Goal: Task Accomplishment & Management: Manage account settings

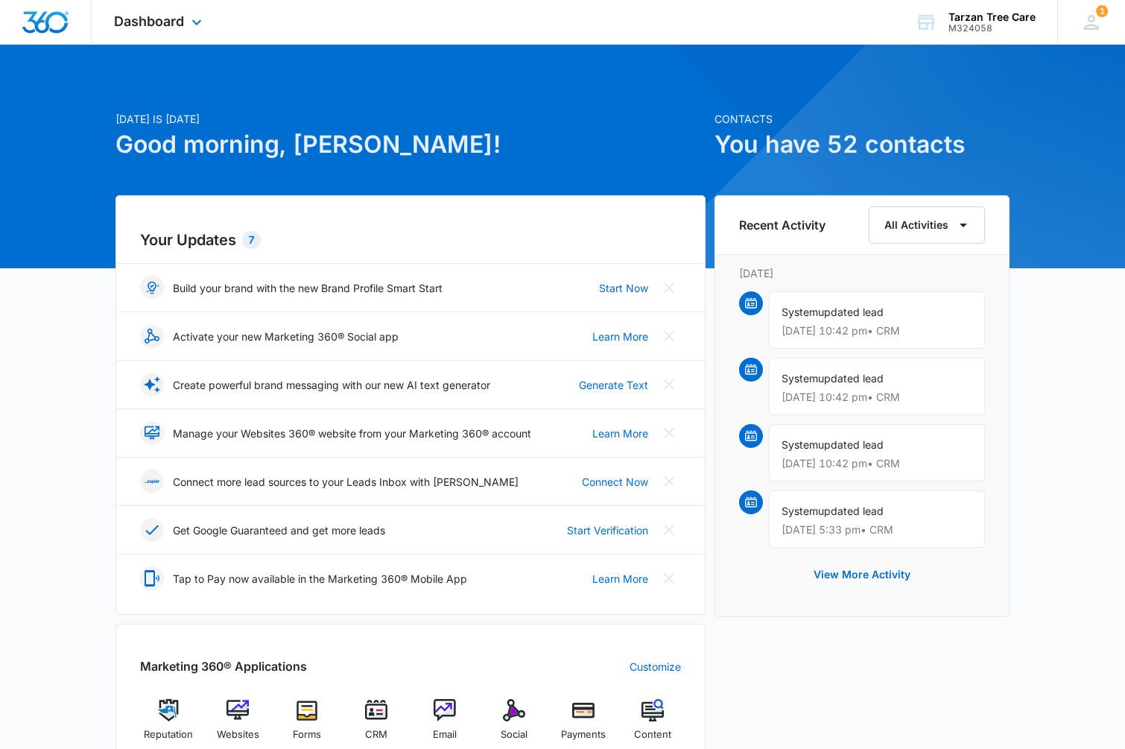
click at [206, 25] on div "Dashboard Apps Reputation Websites Forms CRM Email Social Payments POS Content …" at bounding box center [160, 22] width 136 height 44
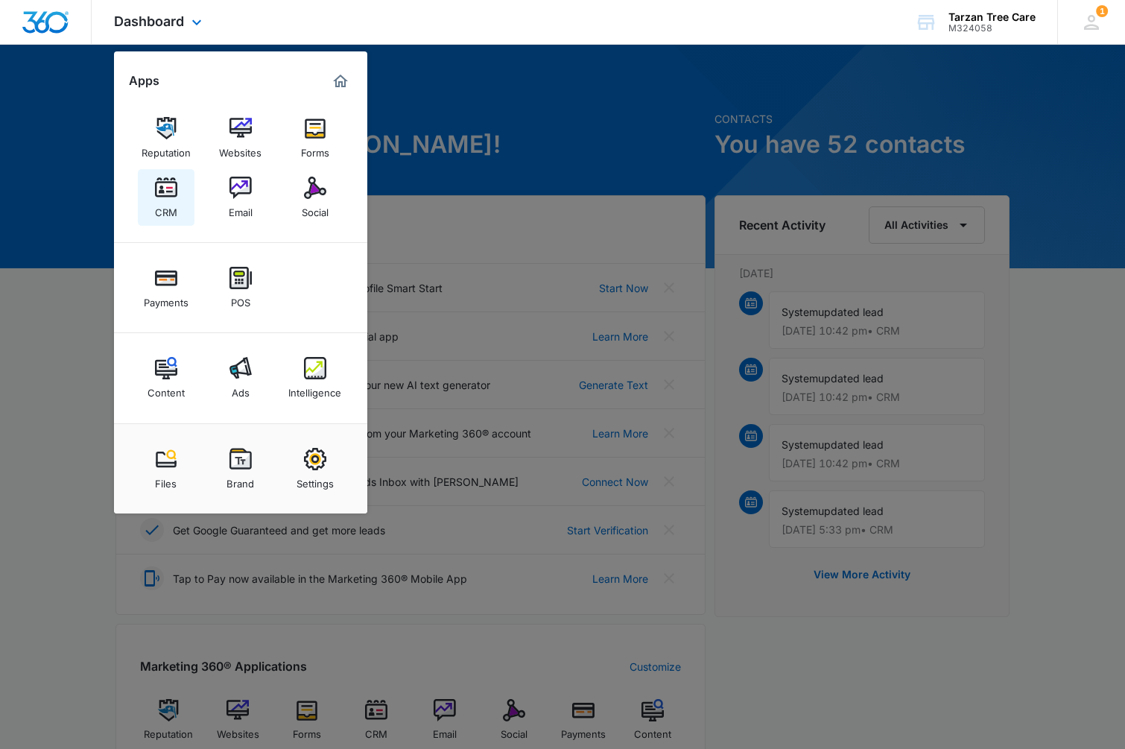
click at [174, 203] on div "CRM" at bounding box center [166, 208] width 22 height 19
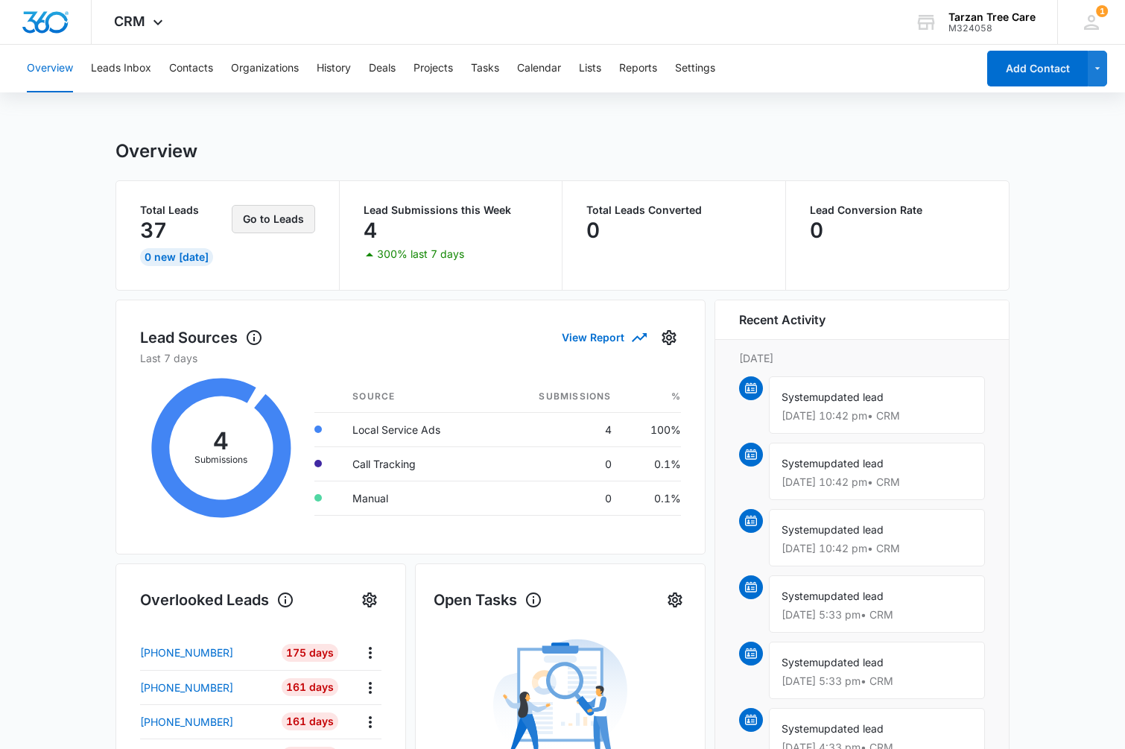
click at [259, 226] on button "Go to Leads" at bounding box center [273, 219] width 83 height 28
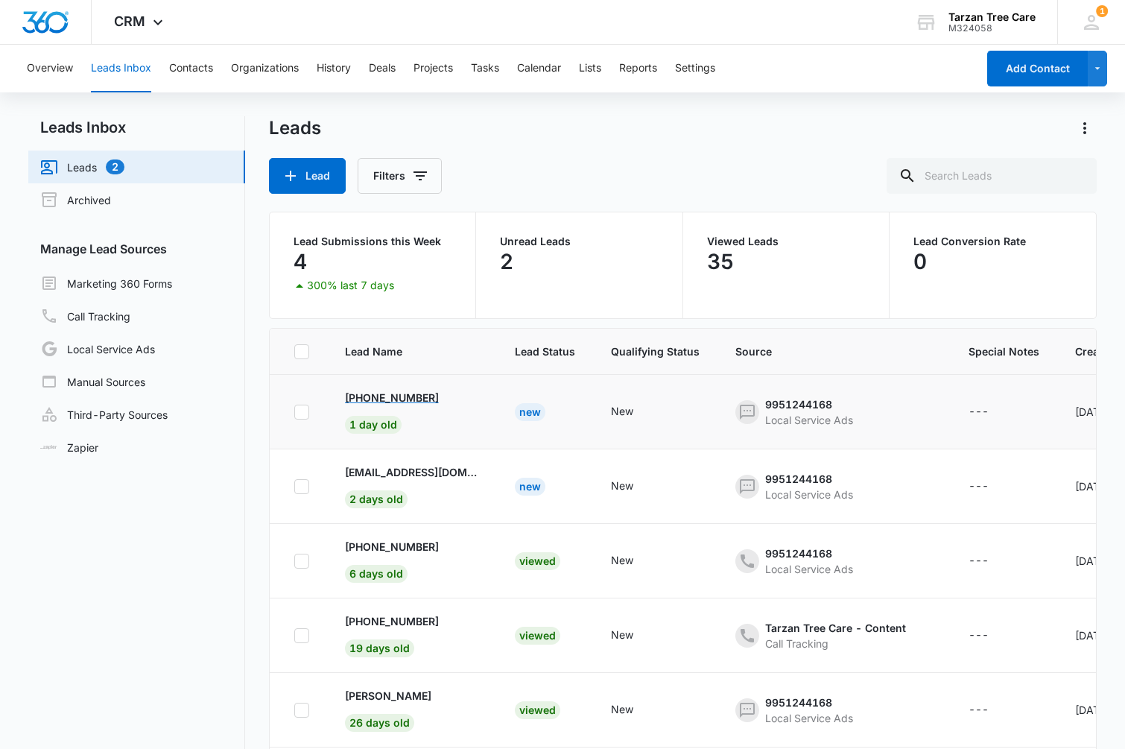
click at [431, 396] on p "[PHONE_NUMBER]" at bounding box center [392, 398] width 94 height 16
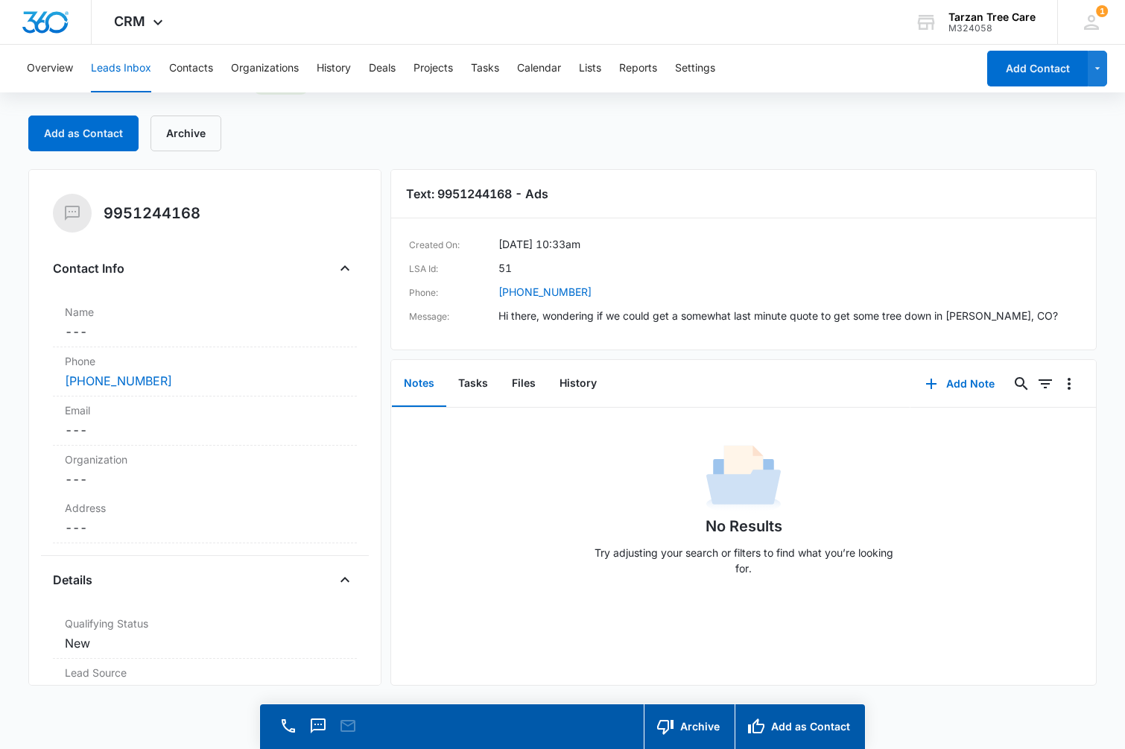
scroll to position [42, 0]
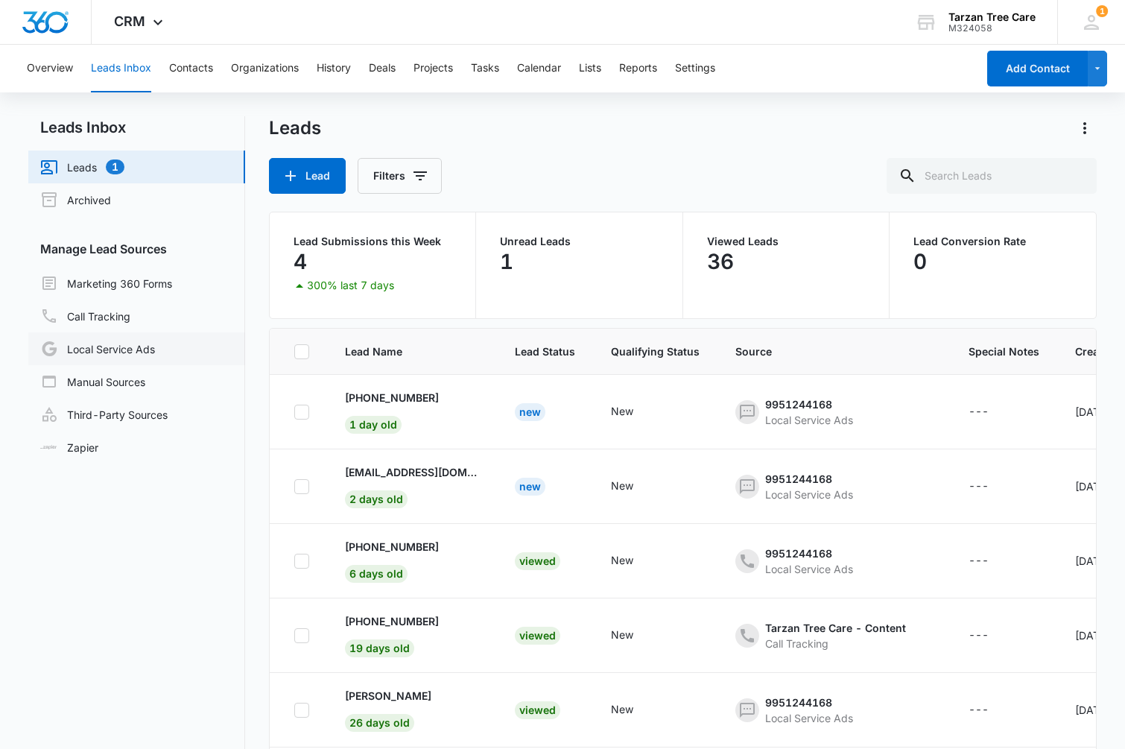
click at [133, 341] on link "Local Service Ads" at bounding box center [97, 349] width 115 height 18
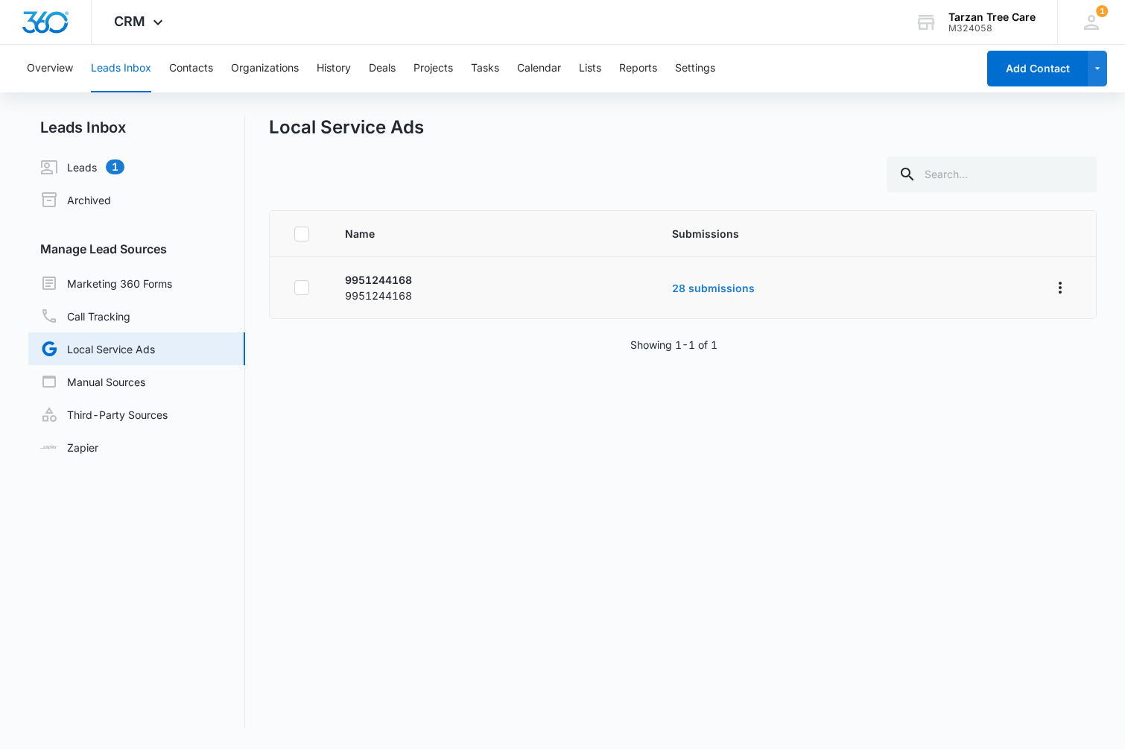
click at [712, 285] on link "28 submissions" at bounding box center [713, 288] width 83 height 13
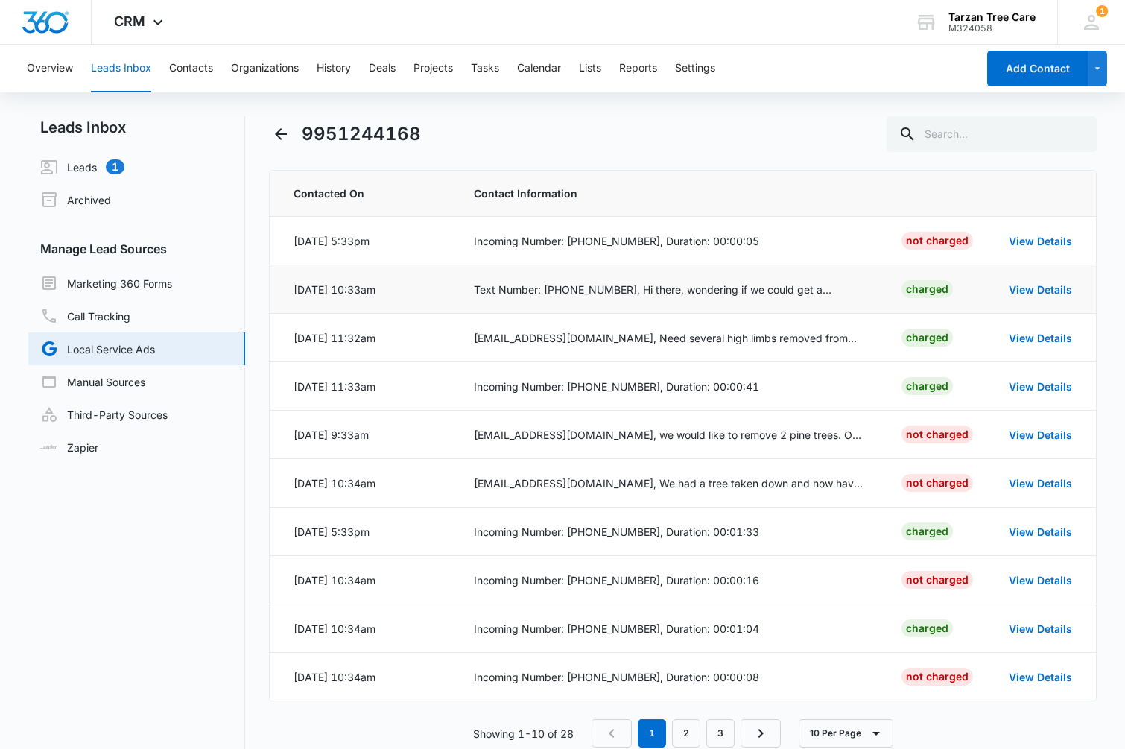
click at [738, 282] on div "Text Number: [PHONE_NUMBER], Hi there, wondering if we could get a somewhat las…" at bounding box center [670, 290] width 393 height 16
click at [1024, 285] on link "View Details" at bounding box center [1040, 289] width 63 height 13
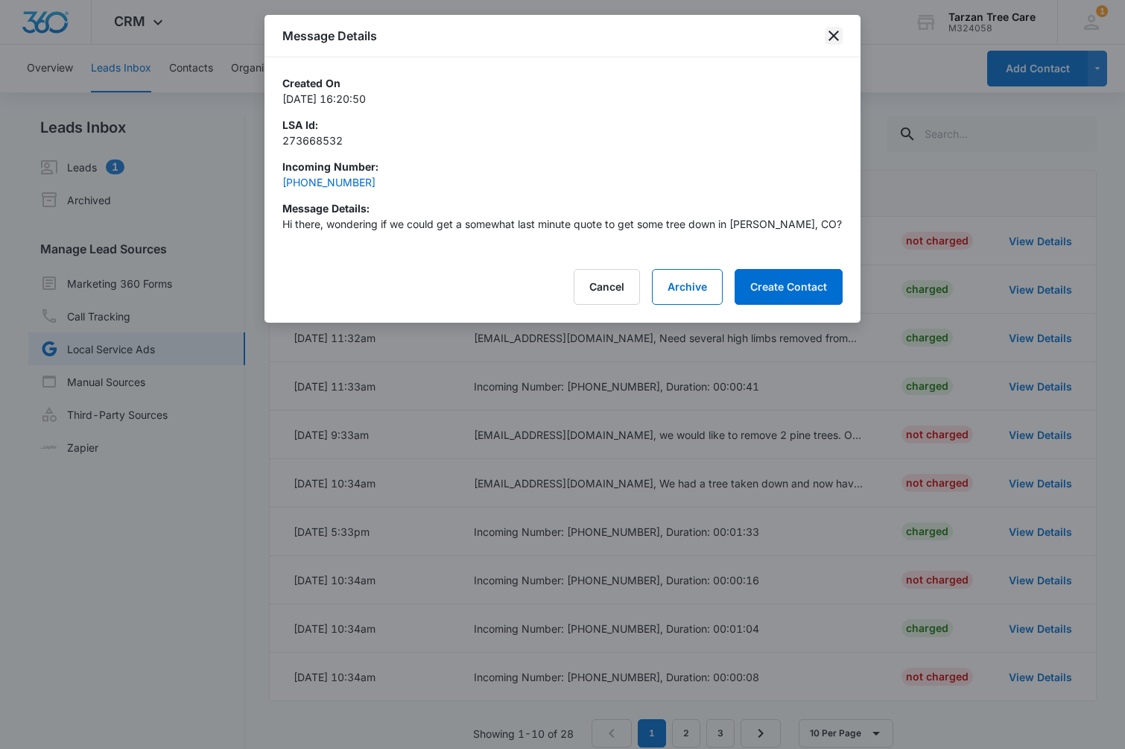
click at [837, 37] on icon "close" at bounding box center [834, 36] width 18 height 18
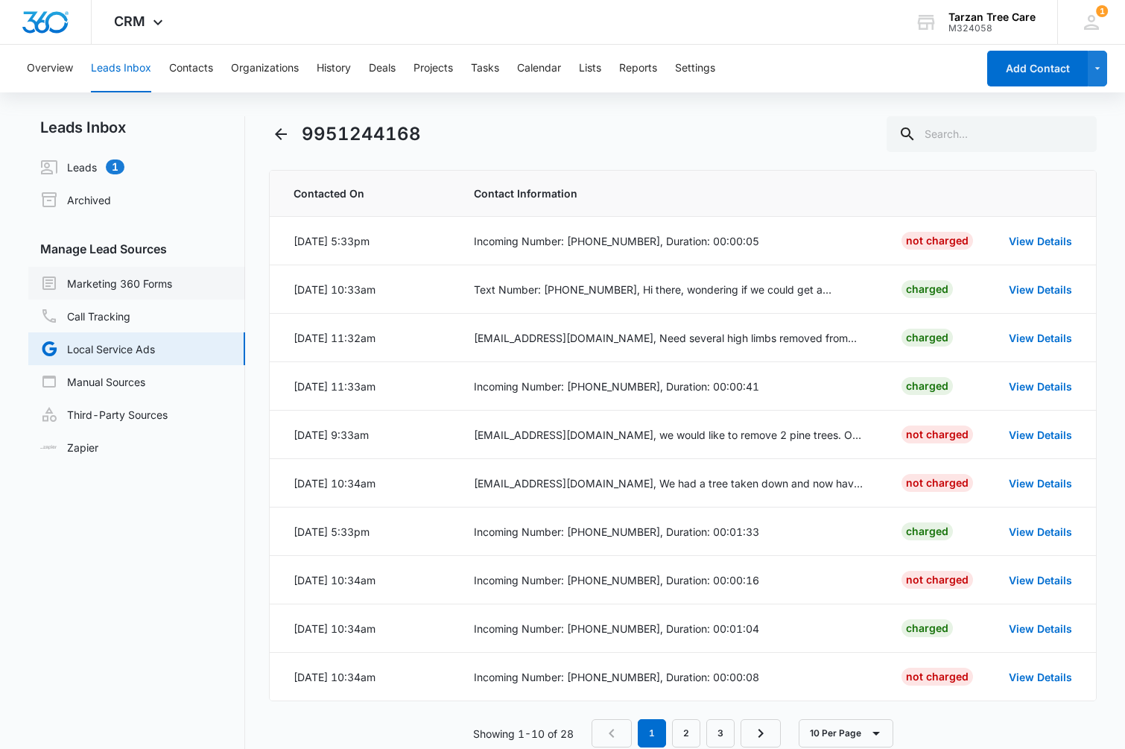
click at [111, 281] on link "Marketing 360 Forms" at bounding box center [106, 283] width 132 height 18
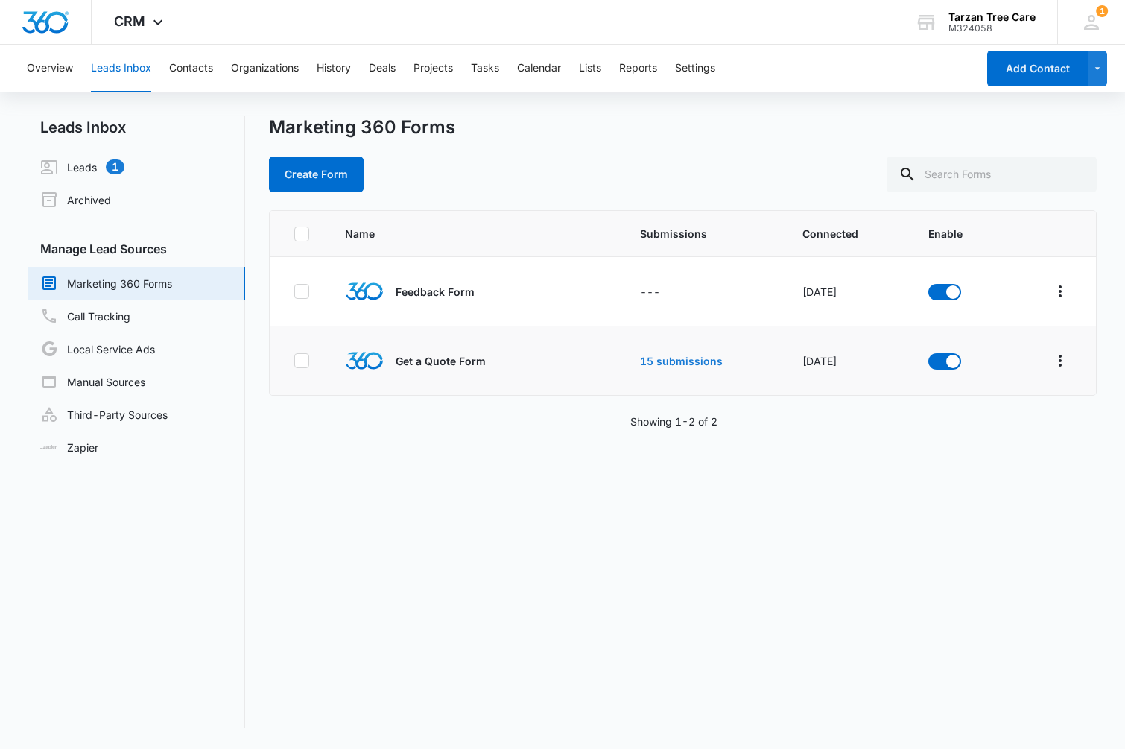
click at [660, 364] on link "15 submissions" at bounding box center [681, 361] width 83 height 13
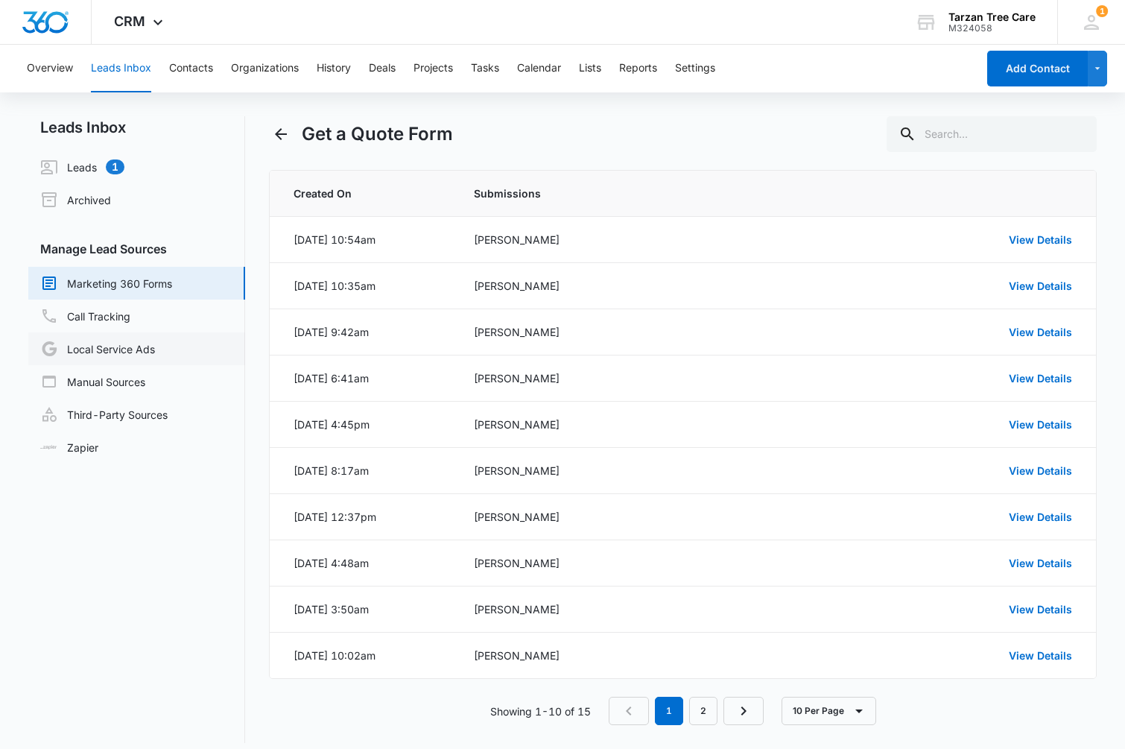
click at [100, 357] on link "Local Service Ads" at bounding box center [97, 349] width 115 height 18
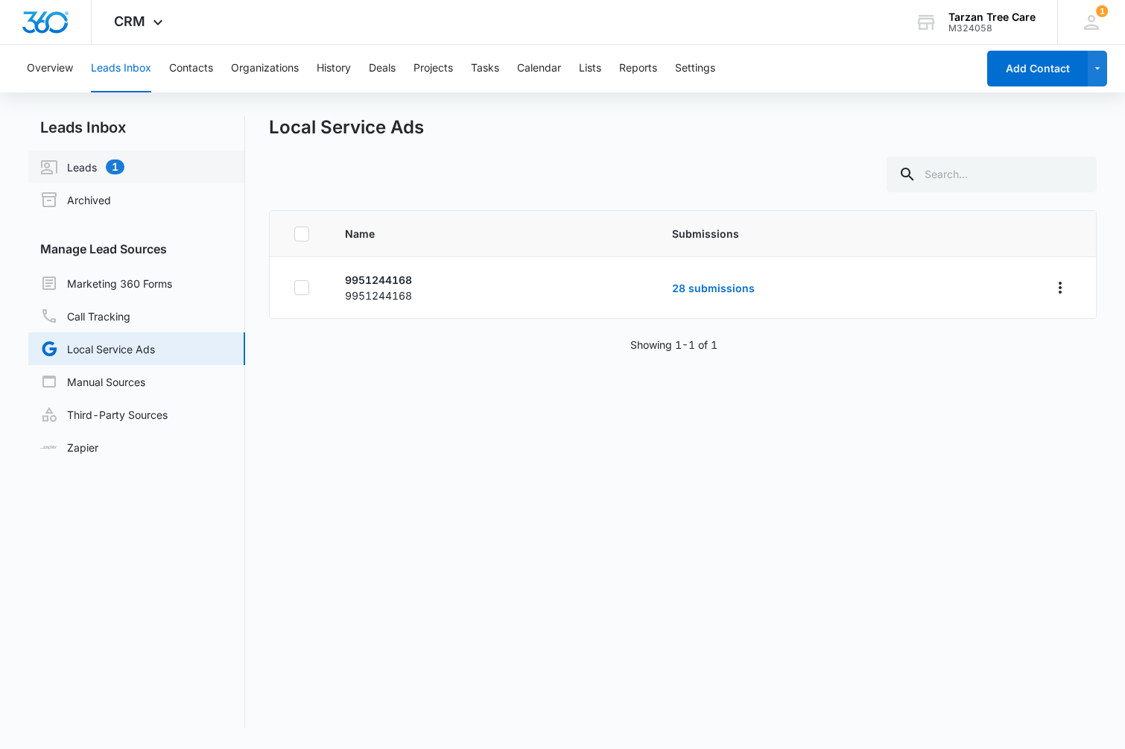
click at [99, 175] on link "Leads 1" at bounding box center [82, 167] width 84 height 18
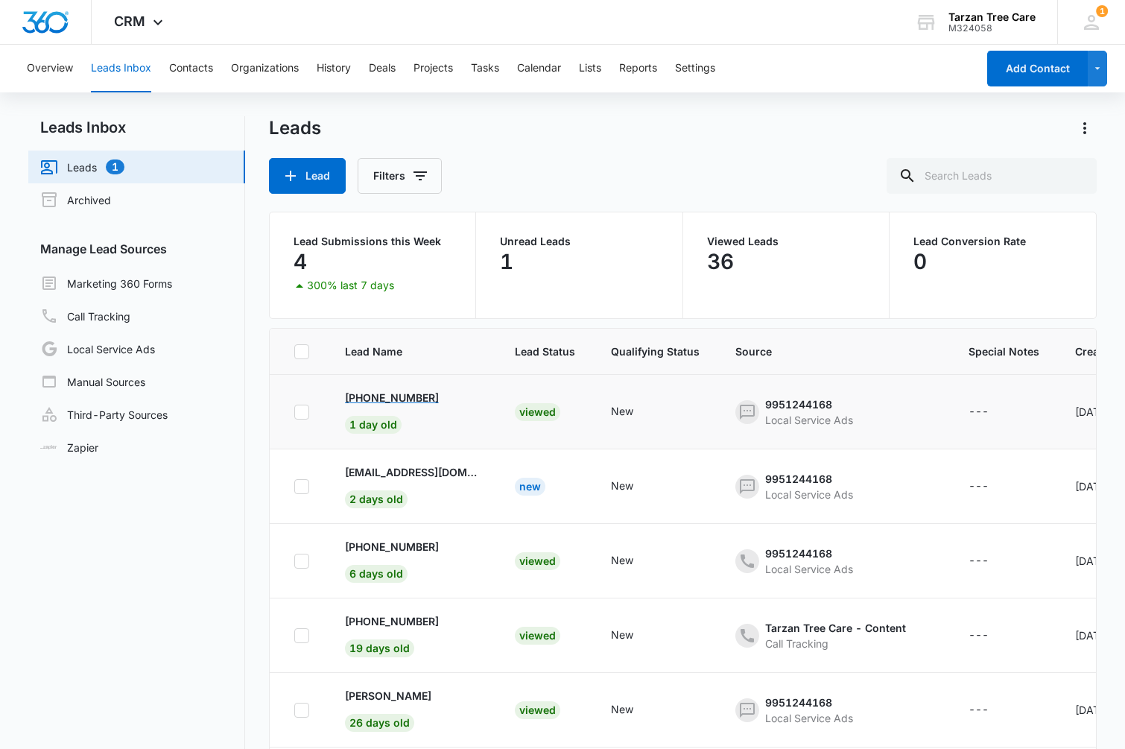
click at [439, 396] on p "[PHONE_NUMBER]" at bounding box center [392, 398] width 94 height 16
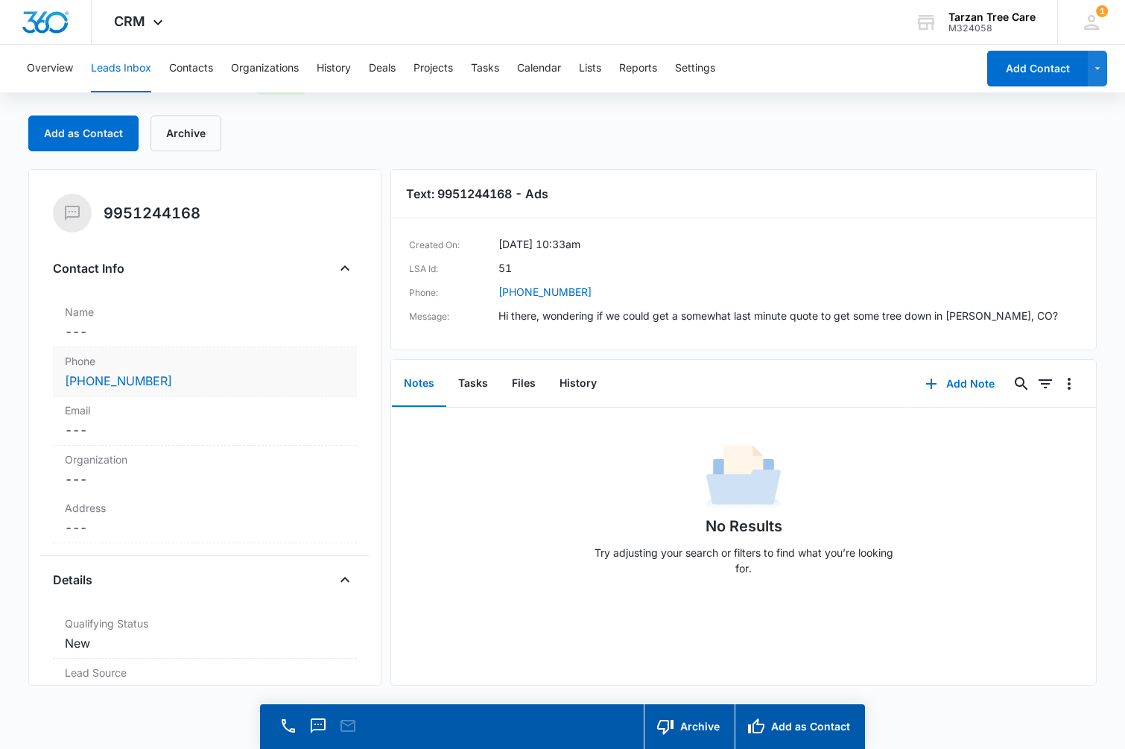
scroll to position [42, 0]
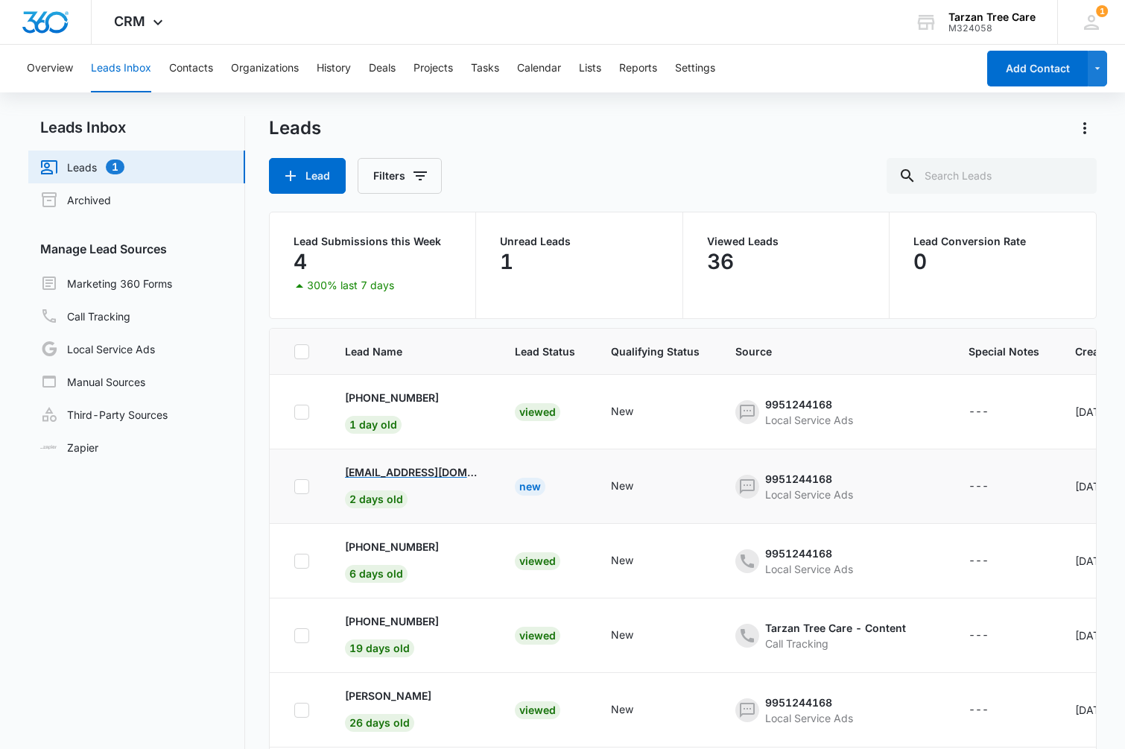
click at [437, 469] on p "[EMAIL_ADDRESS][DOMAIN_NAME]" at bounding box center [412, 472] width 134 height 16
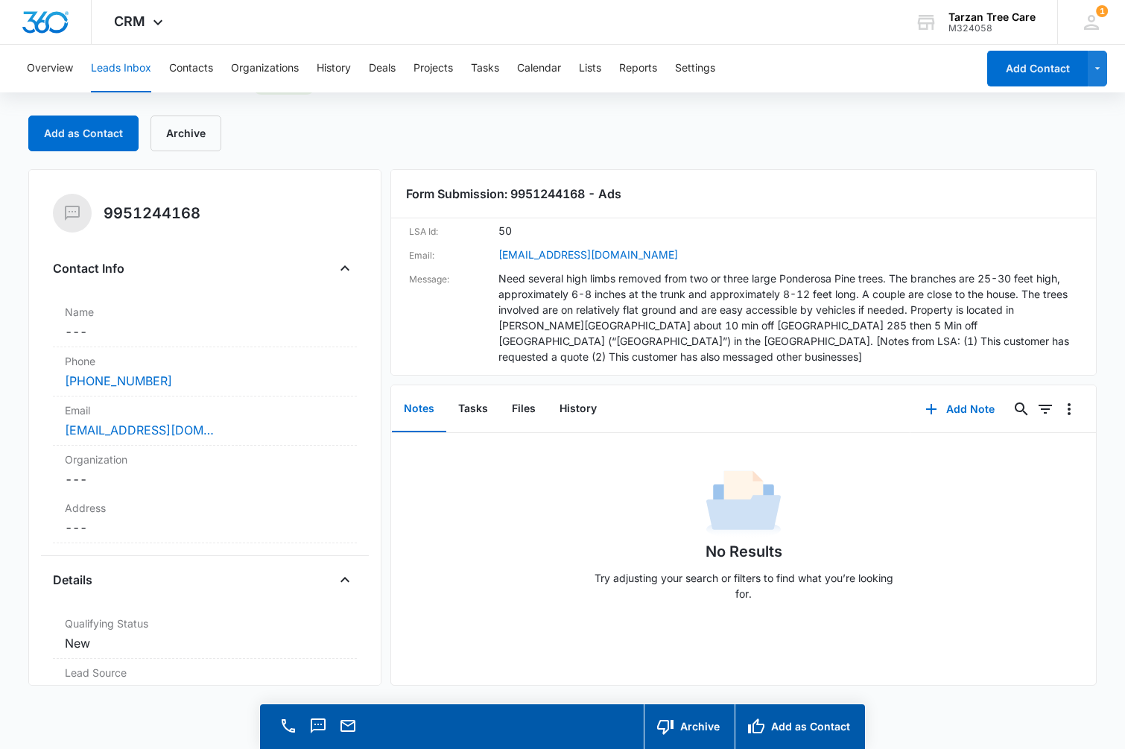
scroll to position [35, 0]
click at [159, 431] on link "[EMAIL_ADDRESS][DOMAIN_NAME]" at bounding box center [139, 430] width 149 height 18
drag, startPoint x: 186, startPoint y: 430, endPoint x: 66, endPoint y: 432, distance: 120.0
click at [66, 432] on div "[EMAIL_ADDRESS][DOMAIN_NAME]" at bounding box center [205, 430] width 280 height 18
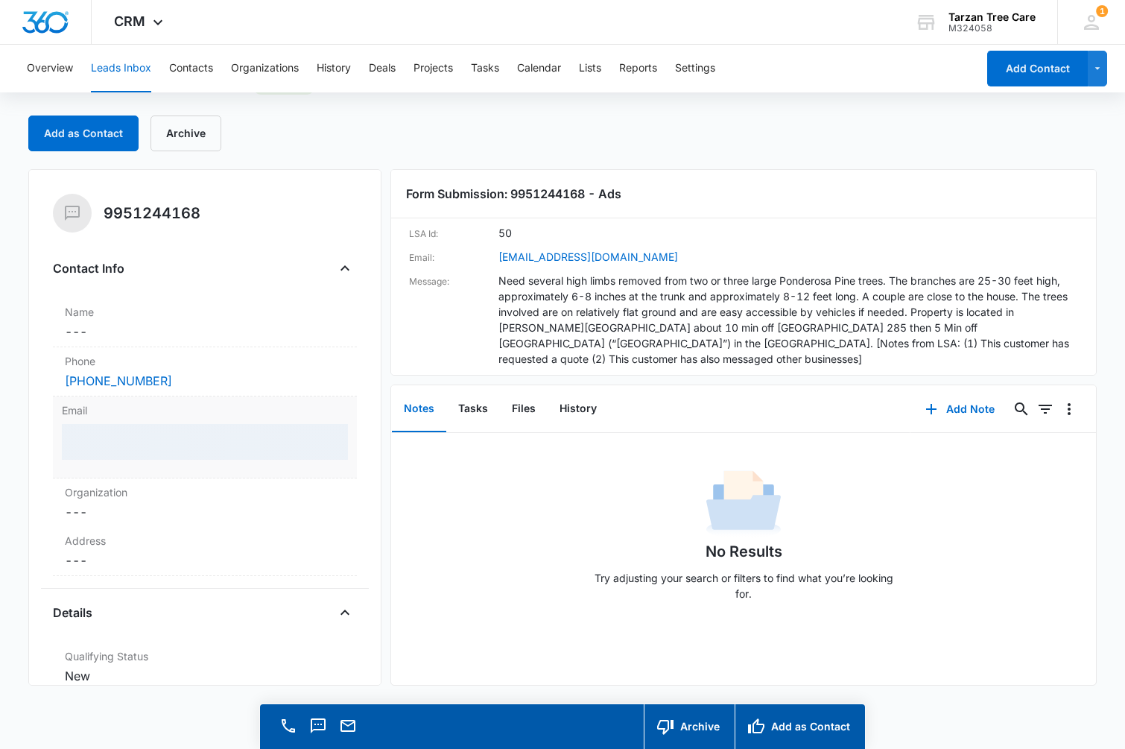
copy link "[EMAIL_ADDRESS][DOMAIN_NAME]"
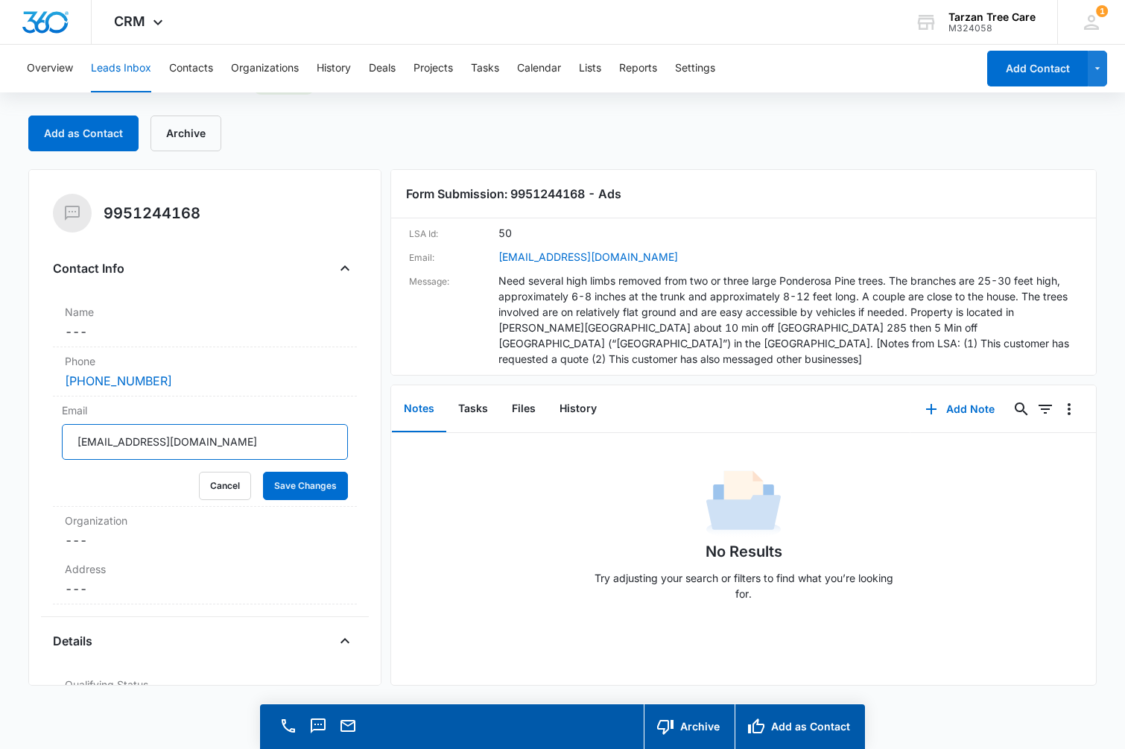
drag, startPoint x: 188, startPoint y: 443, endPoint x: 31, endPoint y: 442, distance: 156.5
click at [31, 442] on div "[PHONE_NUMBER] Contact Info Name Cancel Save Changes --- Phone Cancel Save Chan…" at bounding box center [204, 427] width 353 height 516
